Goal: Task Accomplishment & Management: Use online tool/utility

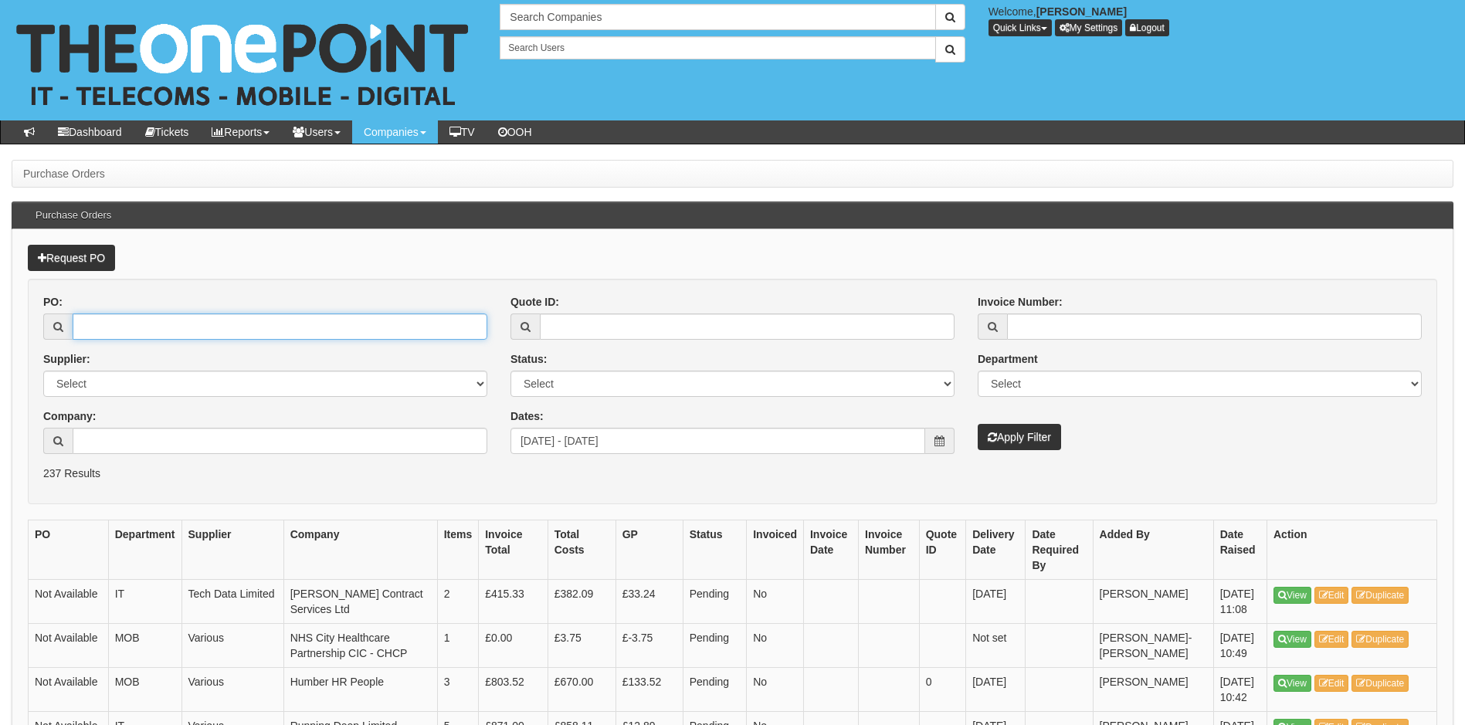
click at [145, 321] on input "PO:" at bounding box center [280, 327] width 415 height 26
type input "16264"
click at [978, 424] on button "Apply Filter" at bounding box center [1019, 437] width 83 height 26
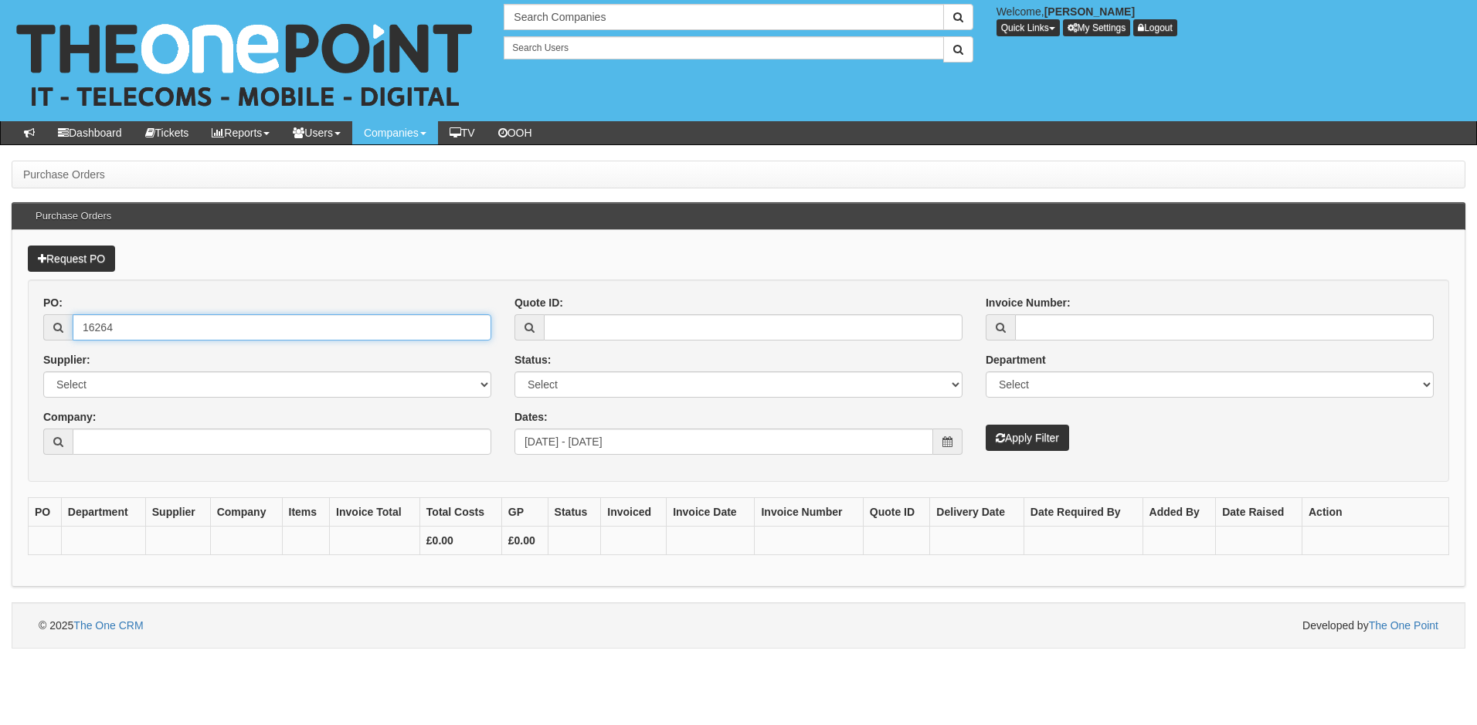
drag, startPoint x: 166, startPoint y: 329, endPoint x: 46, endPoint y: 342, distance: 121.2
click at [46, 342] on div "PO: 16264 Supplier: Select 123 REG.co.uk 1Password 3 4Gon AA Jones Electric Ltd…" at bounding box center [267, 380] width 471 height 171
type input "15432"
click at [986, 425] on button "Apply Filter" at bounding box center [1027, 438] width 83 height 26
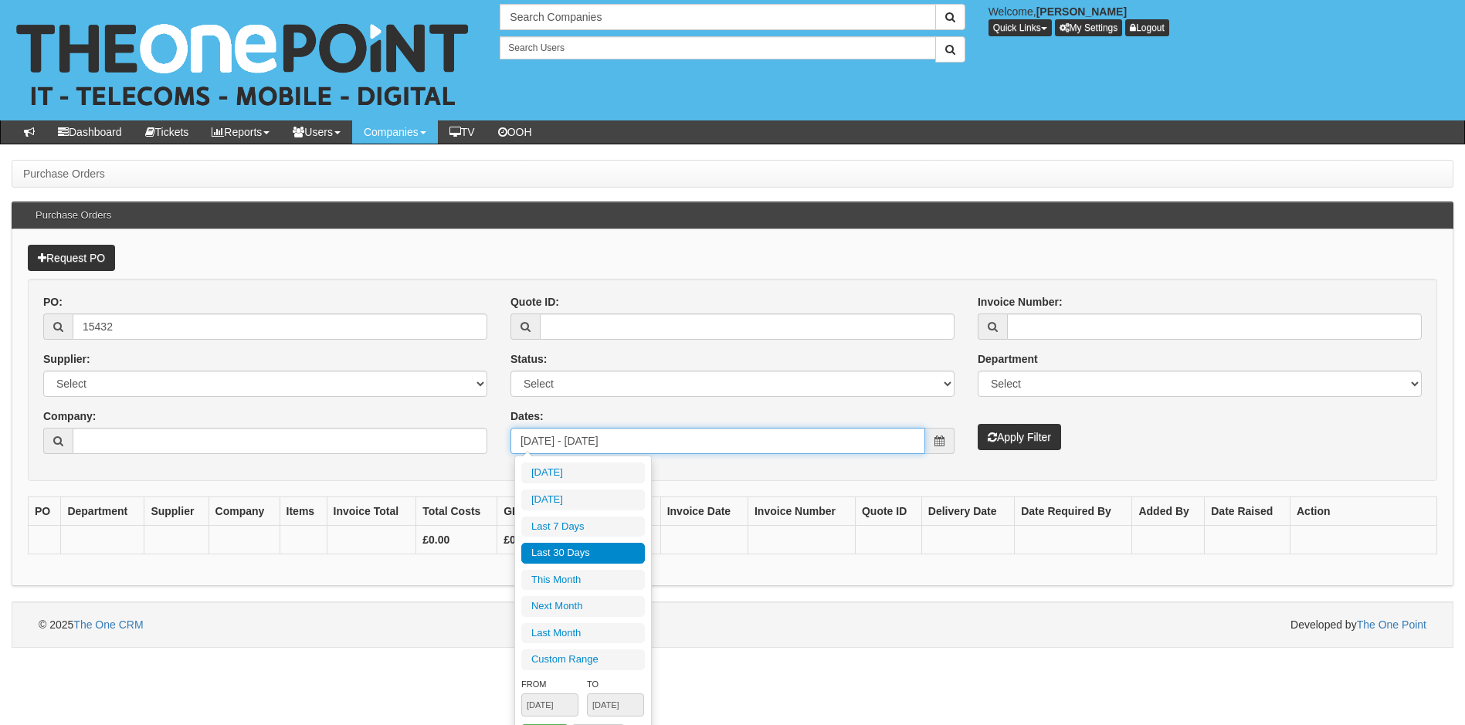
click at [873, 451] on input "2025-08-21 - 2025-09-19" at bounding box center [718, 441] width 415 height 26
type input "2025-09-18"
type input "2025-08-21"
type input "2025-09-19"
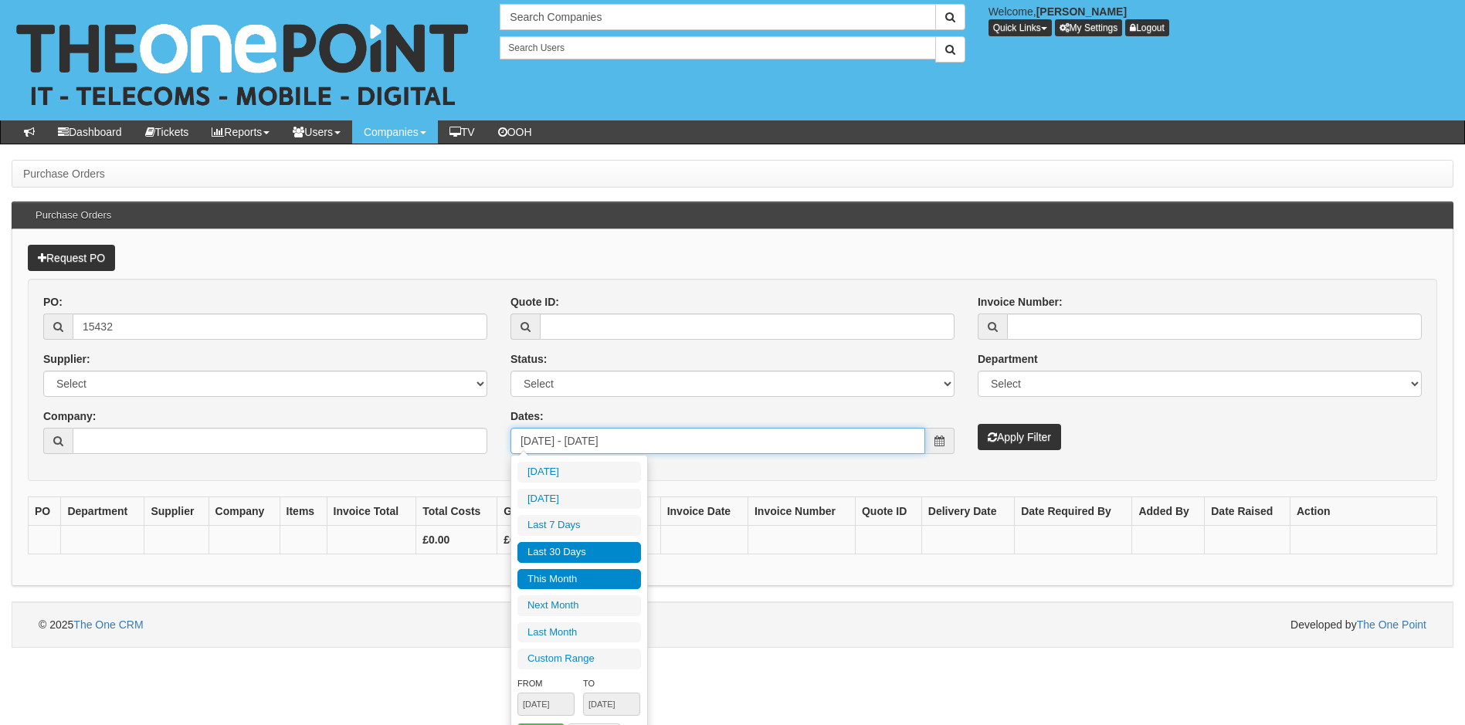
type input "2025-09-01"
type input "2025-09-30"
type input "2025-08-21"
type input "2025-09-19"
type input "2025-10-01"
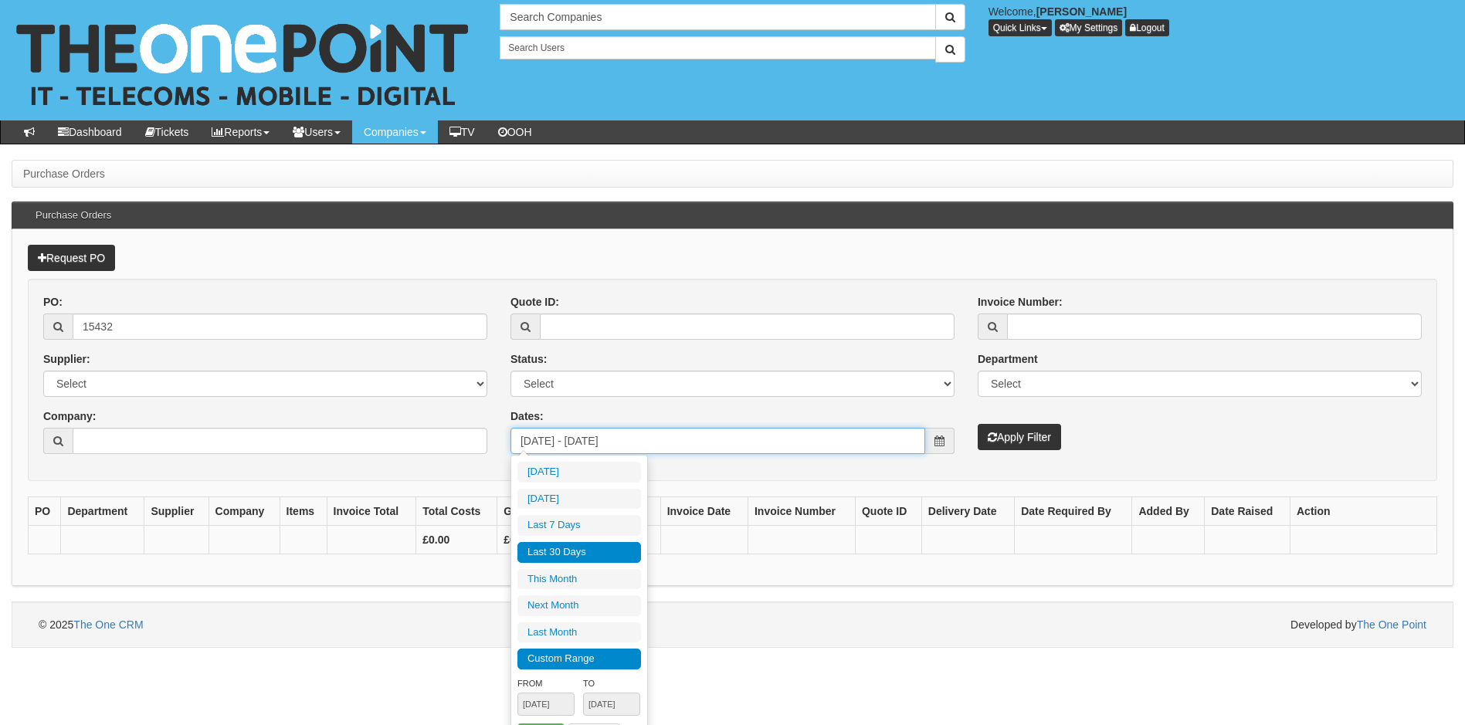
type input "2025-10-31"
type input "2025-08-01"
type input "2025-08-31"
type input "2025-08-21"
type input "2025-09-19"
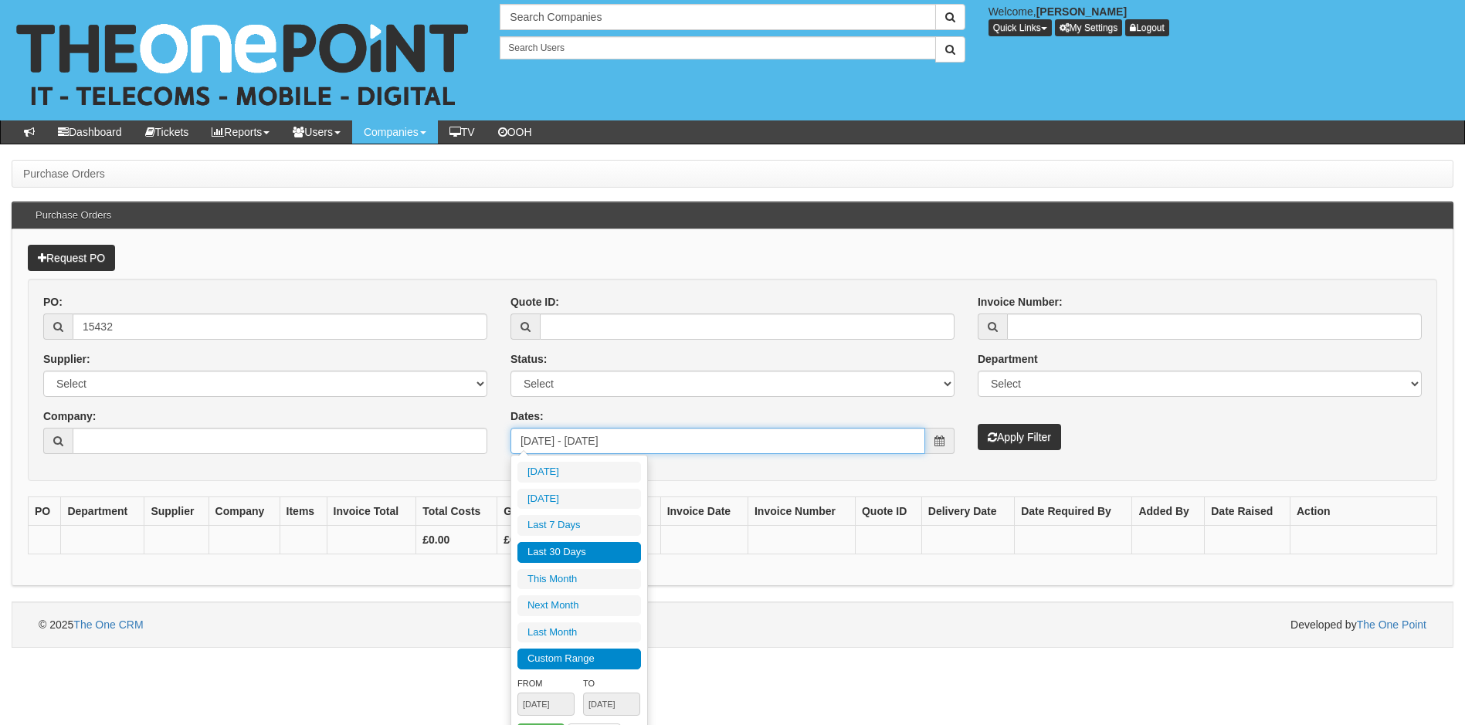
type input "2025-08-01"
type input "2025-08-31"
type input "2025-08-21"
type input "2025-09-19"
click at [630, 655] on li "Custom Range" at bounding box center [579, 659] width 124 height 21
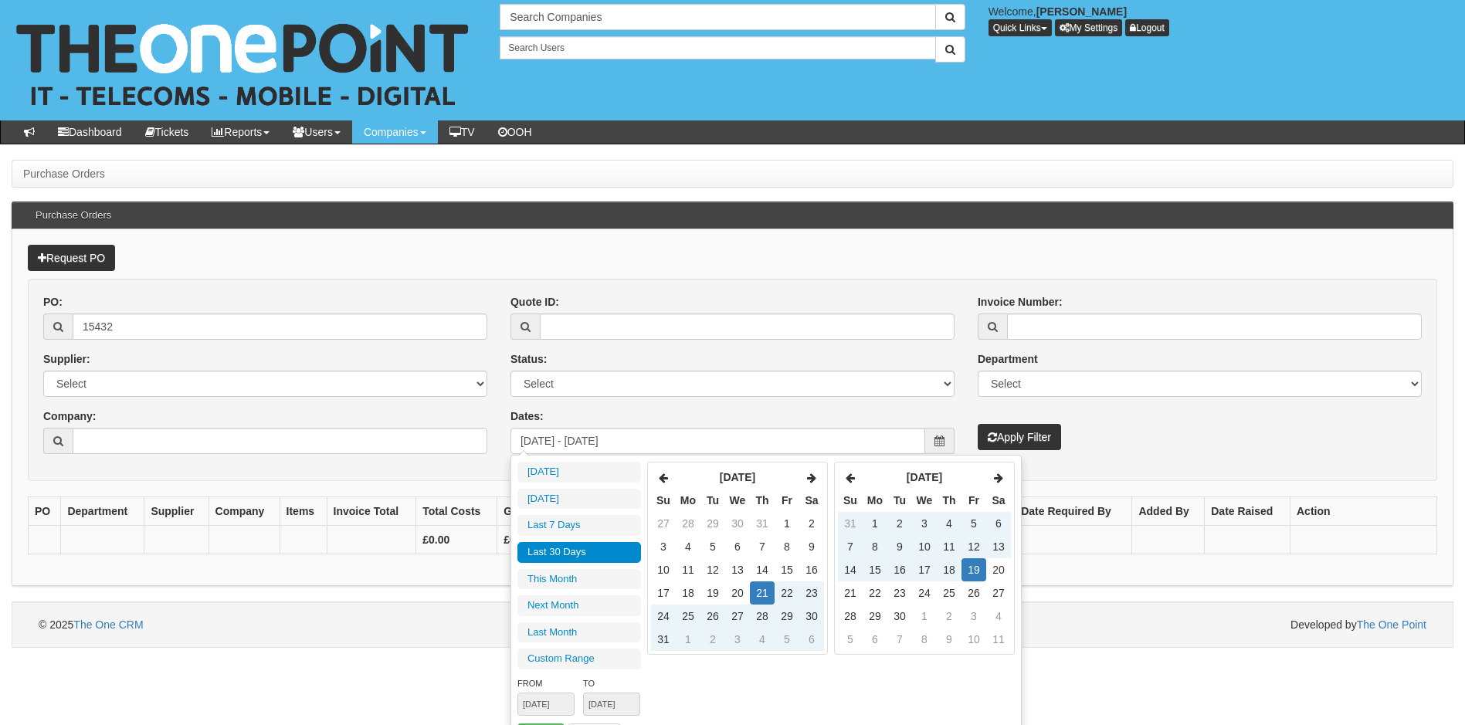
click at [701, 683] on div "Sep 2025 Su Mo Tu We Th Fr Sa 31 1 2 3 4 5 6 7 8 9 10 11 12 13 14 15 16 17 18 1…" at bounding box center [766, 606] width 511 height 302
type input "2025-09-18"
type input "2025-08-21"
type input "2025-09-19"
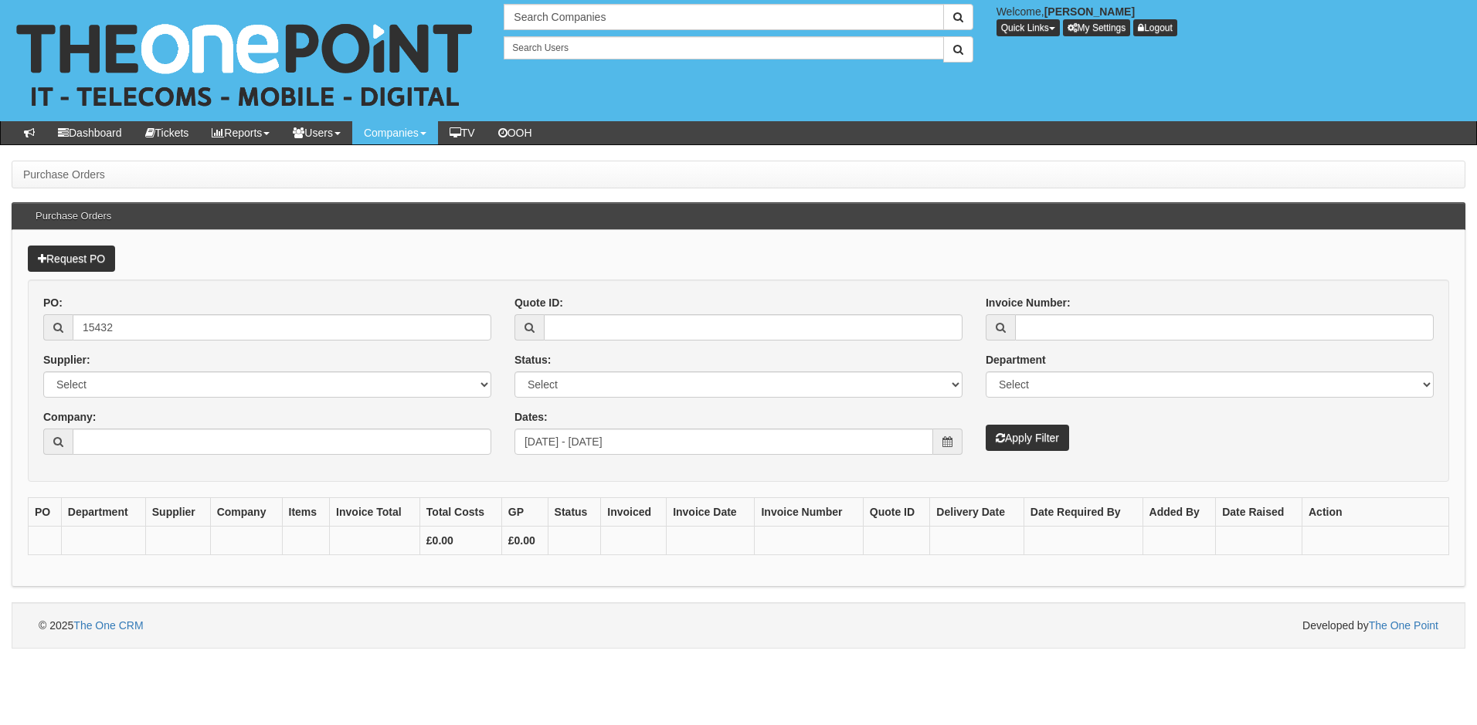
click at [519, 345] on div "Quote ID: Status: Select Approved Completed Delivered Invoiced Ordered Ordered …" at bounding box center [738, 375] width 471 height 160
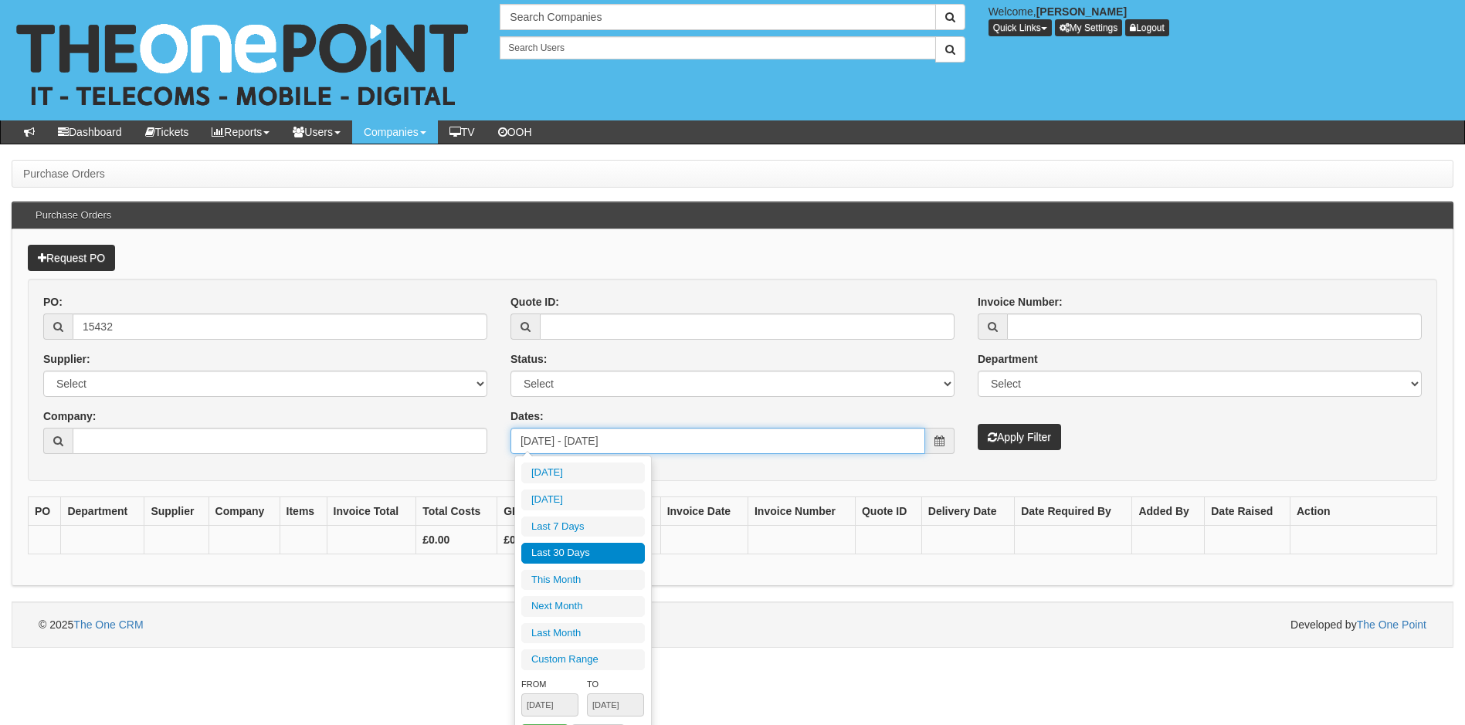
drag, startPoint x: 680, startPoint y: 447, endPoint x: 409, endPoint y: 447, distance: 270.3
click at [409, 447] on div "PO: 15432 Supplier: Select 123 REG.co.uk 1Password 3 4Gon AA Jones Electric Ltd…" at bounding box center [733, 379] width 1402 height 171
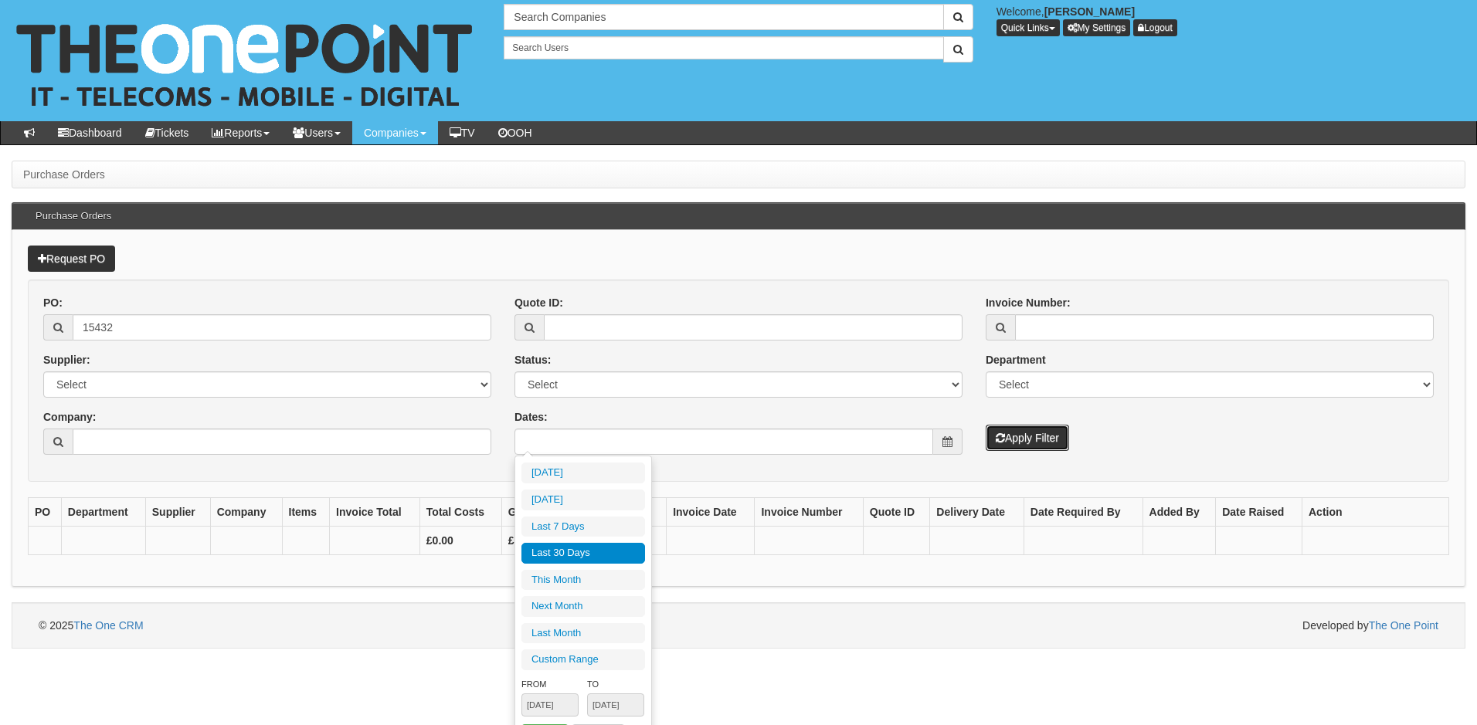
click at [1033, 434] on button "Apply Filter" at bounding box center [1027, 438] width 83 height 26
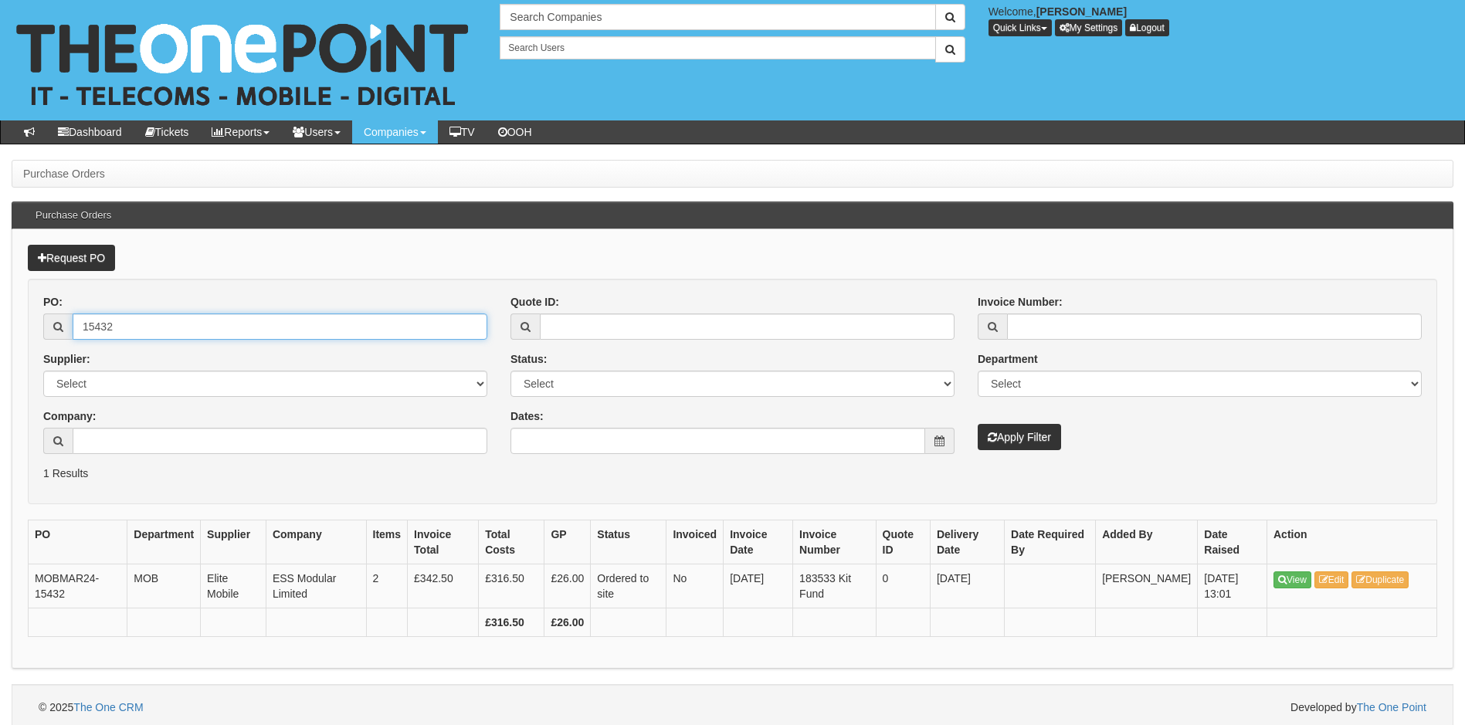
drag, startPoint x: 156, startPoint y: 323, endPoint x: 5, endPoint y: 335, distance: 151.1
click at [5, 335] on div "Purchase Orders Purchase Orders Request PO PO: 15432 Supplier: Select 123 [DOMA…" at bounding box center [732, 445] width 1465 height 571
type input "18366"
click at [978, 424] on button "Apply Filter" at bounding box center [1019, 437] width 83 height 26
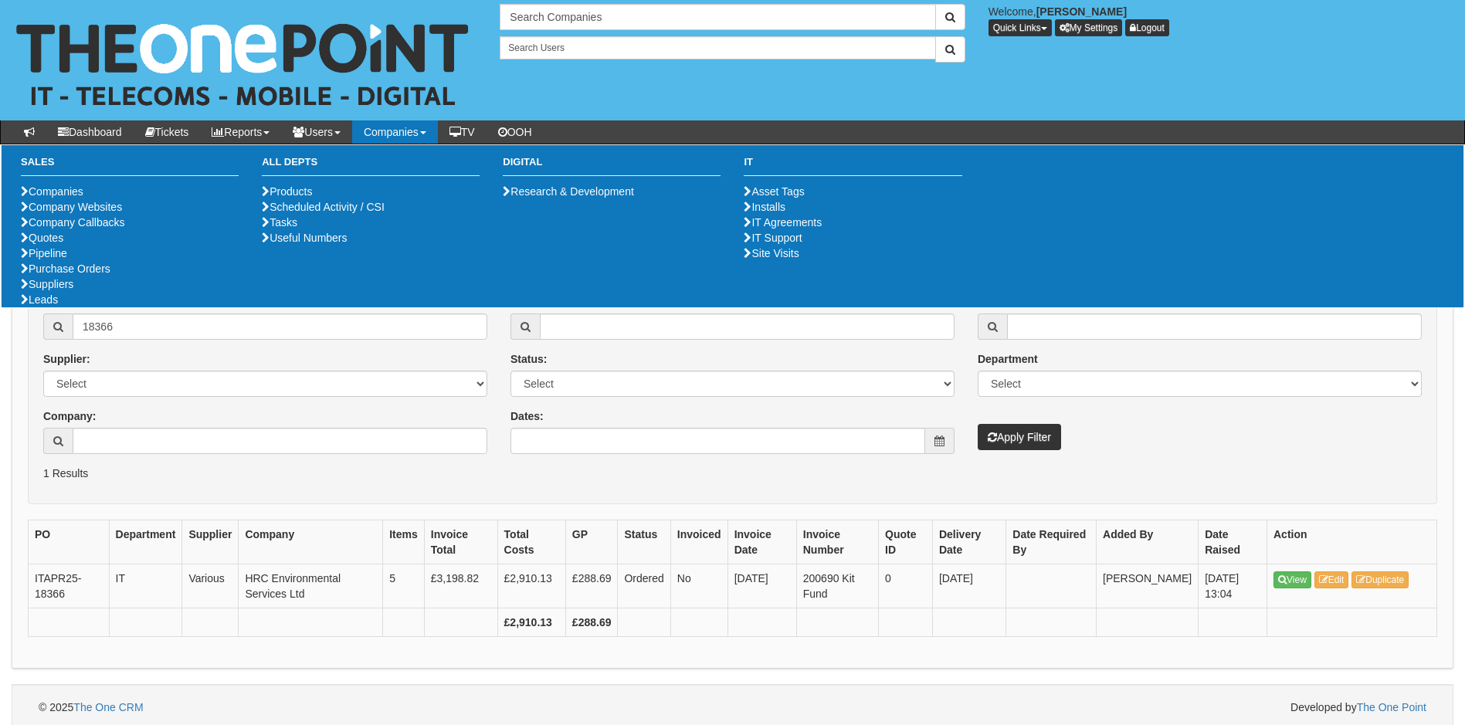
drag, startPoint x: 185, startPoint y: 491, endPoint x: 197, endPoint y: 443, distance: 50.2
click at [185, 491] on form "PO: 18366 Supplier: Select 123 REG.co.uk 1Password 3 4Gon AA Jones Electric Ltd…" at bounding box center [733, 392] width 1410 height 226
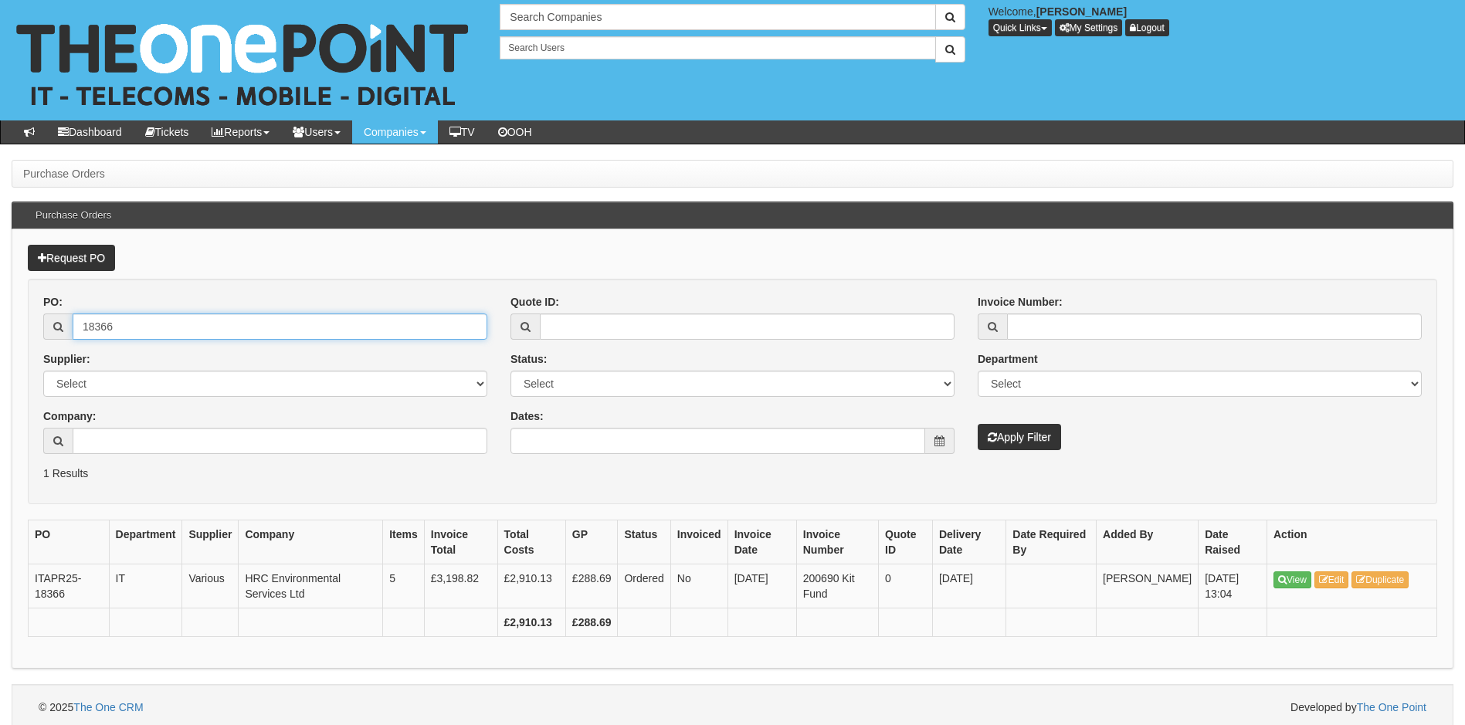
drag, startPoint x: 141, startPoint y: 321, endPoint x: 59, endPoint y: 332, distance: 83.3
click at [59, 332] on div "18366" at bounding box center [265, 327] width 444 height 26
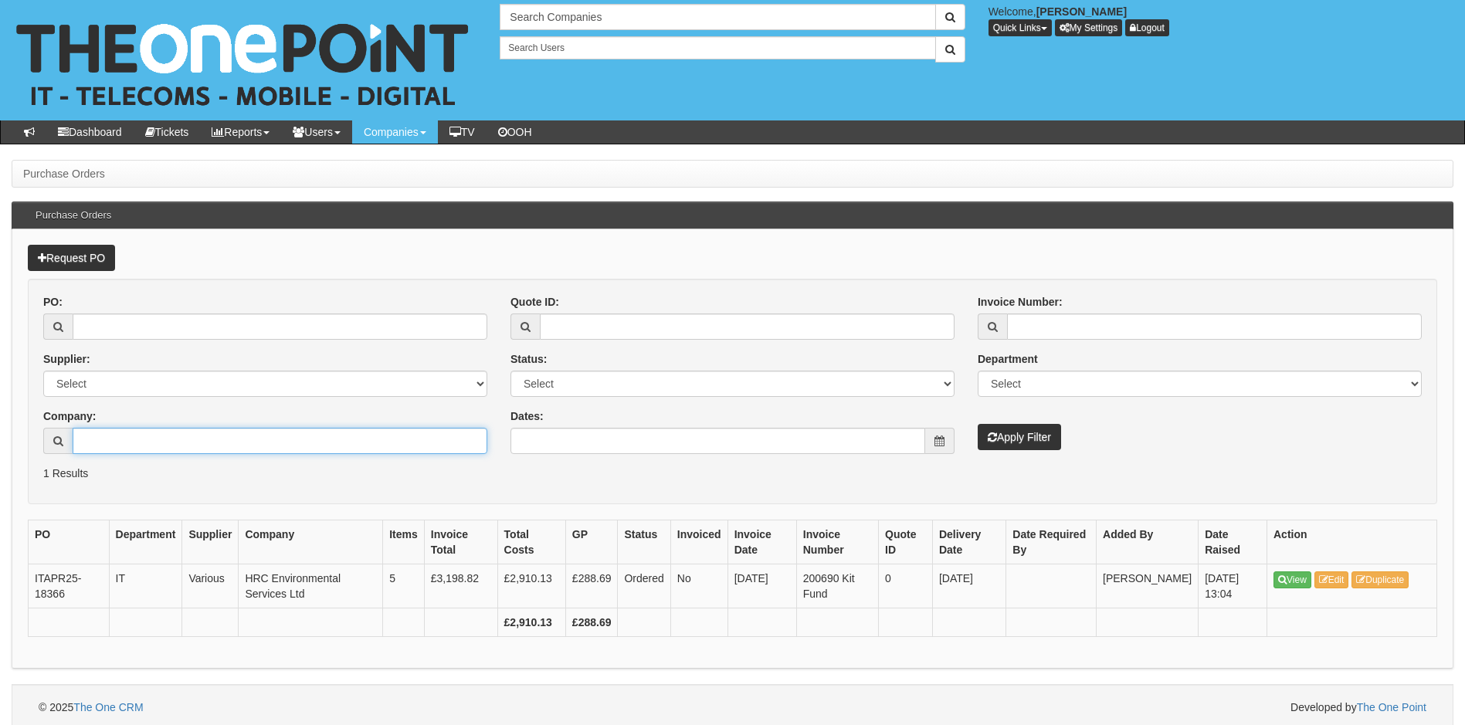
click at [146, 440] on input "Company:" at bounding box center [280, 441] width 415 height 26
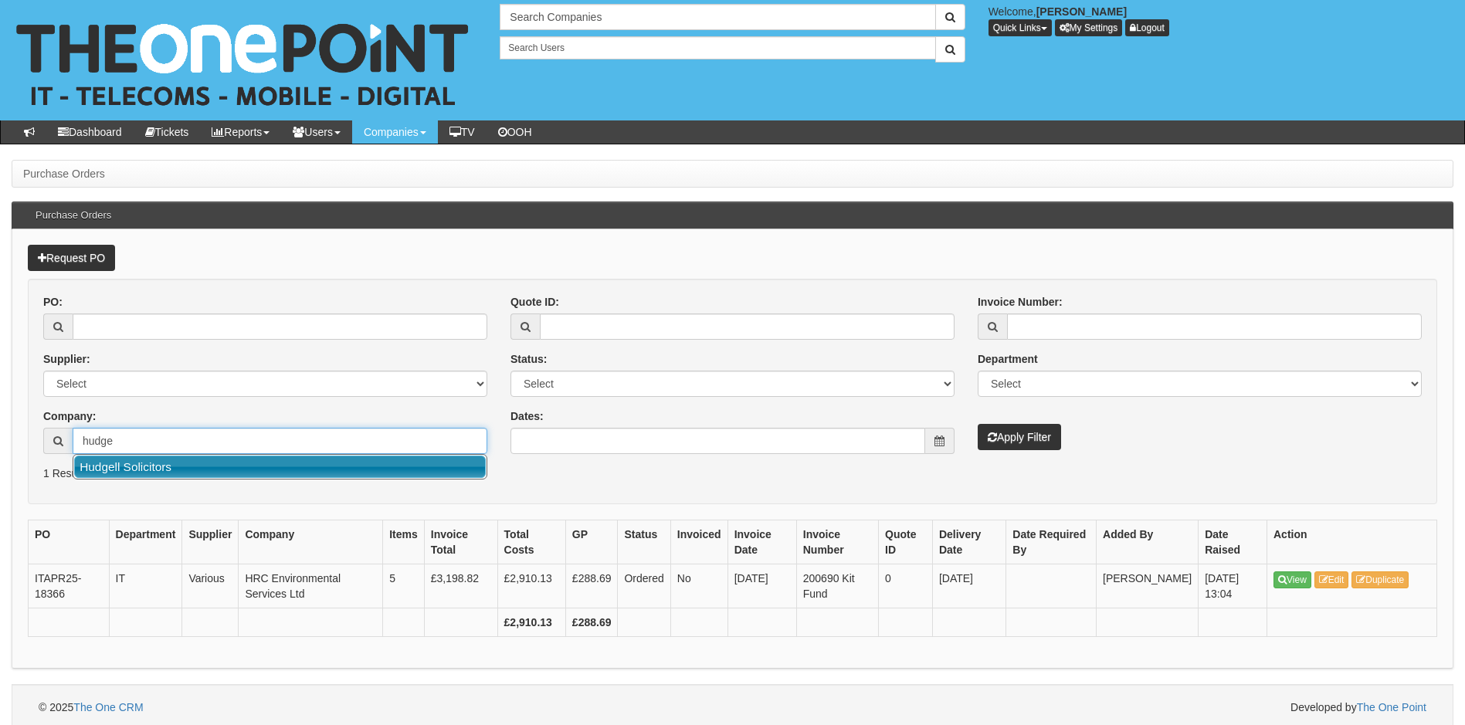
click at [158, 466] on link "Hudgell Solicitors" at bounding box center [280, 467] width 412 height 22
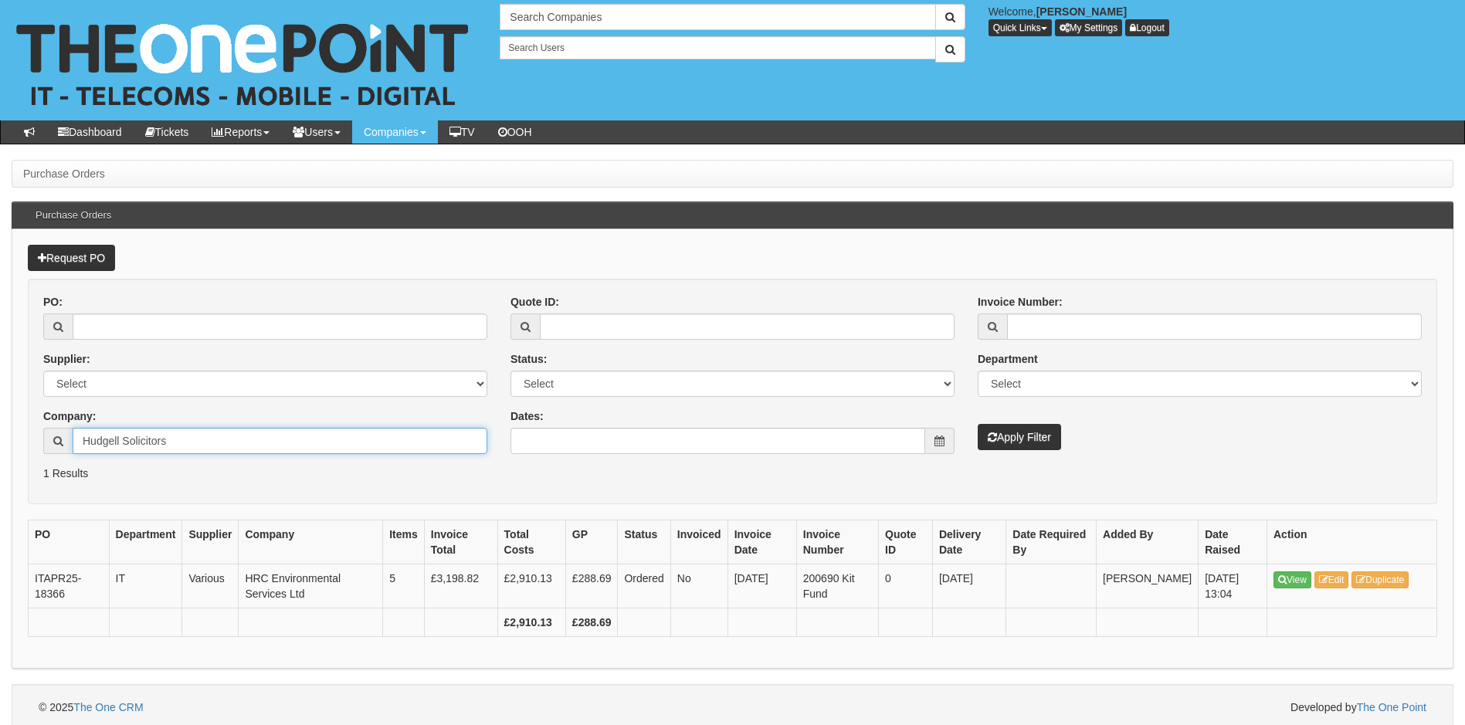
type input "Hudgell Solicitors"
click at [1042, 437] on button "Apply Filter" at bounding box center [1019, 437] width 83 height 26
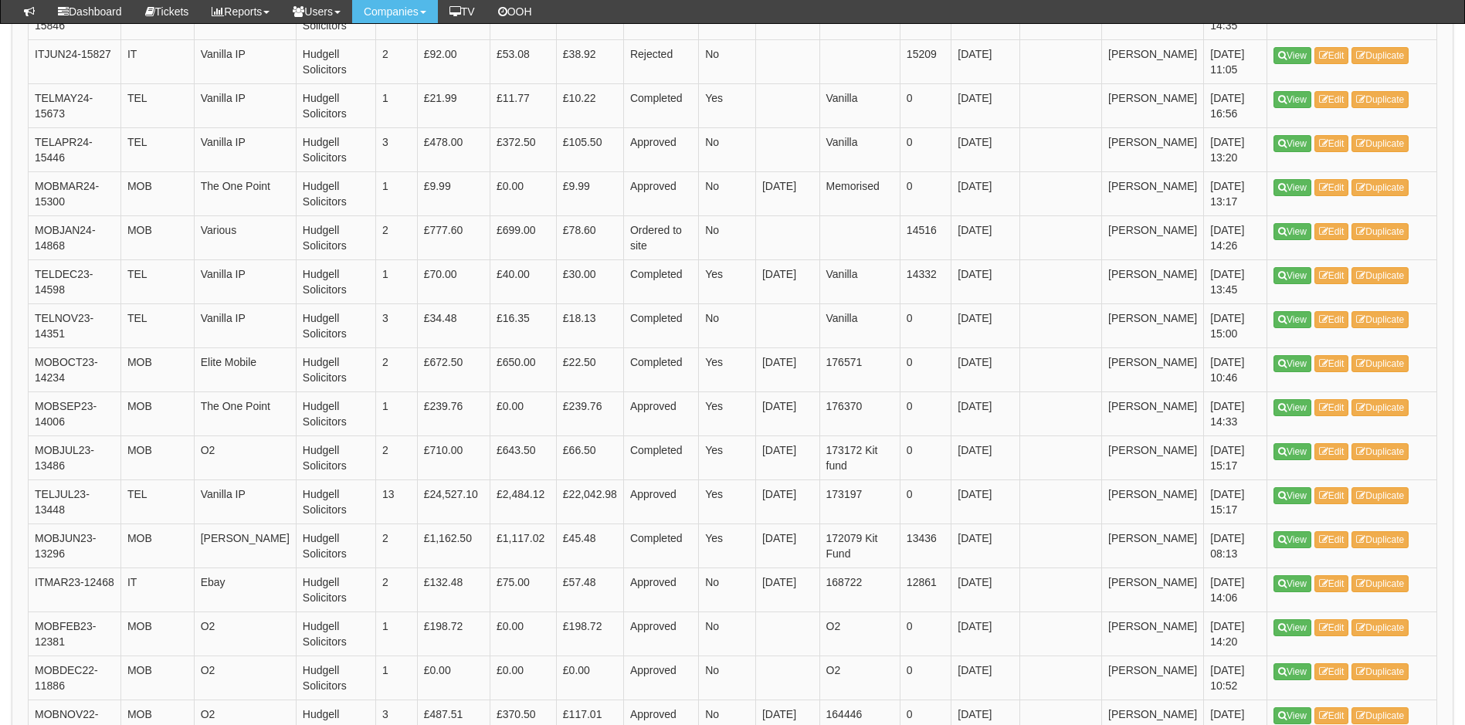
scroll to position [1121, 0]
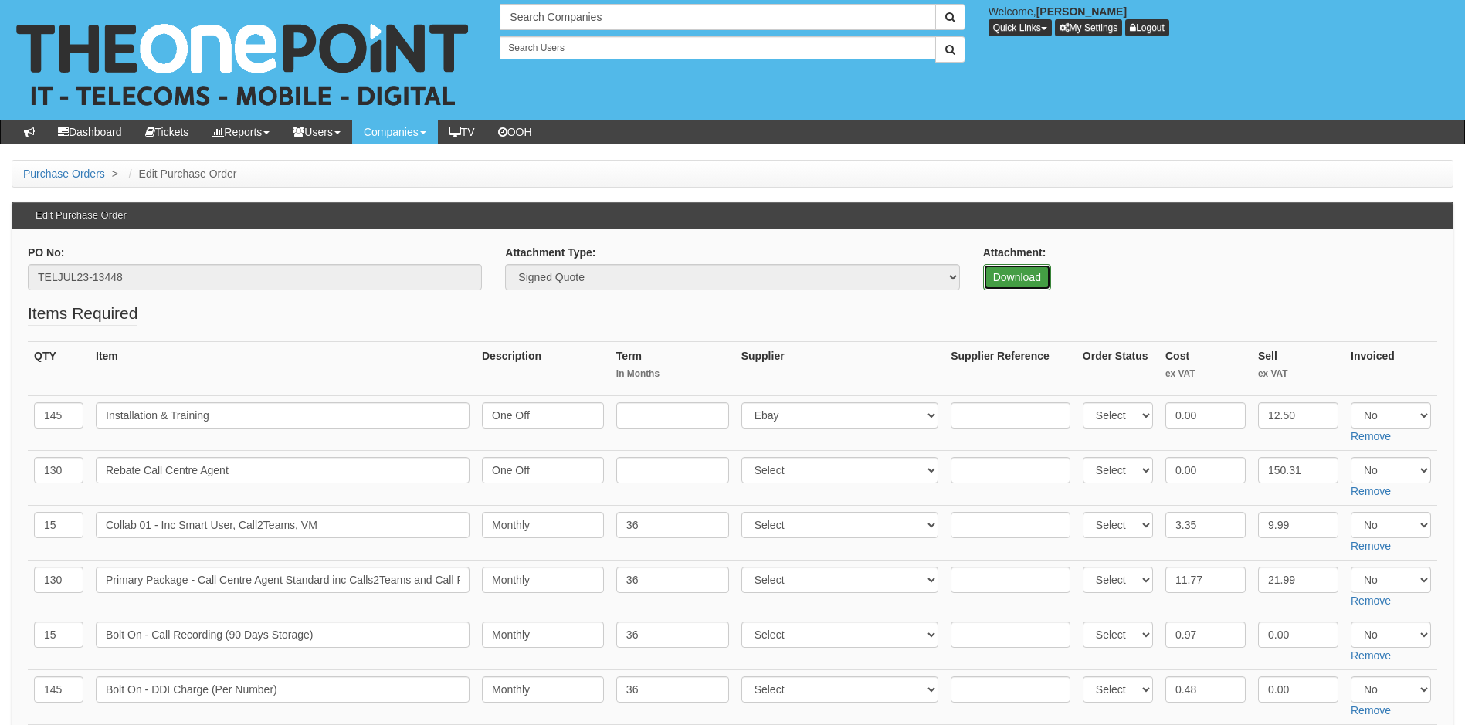
click at [1019, 280] on link "Download" at bounding box center [1017, 277] width 68 height 26
click at [1009, 261] on div "Attachment: Download" at bounding box center [1210, 268] width 454 height 46
click at [1013, 269] on link "Download" at bounding box center [1017, 277] width 68 height 26
